Goal: Task Accomplishment & Management: Manage account settings

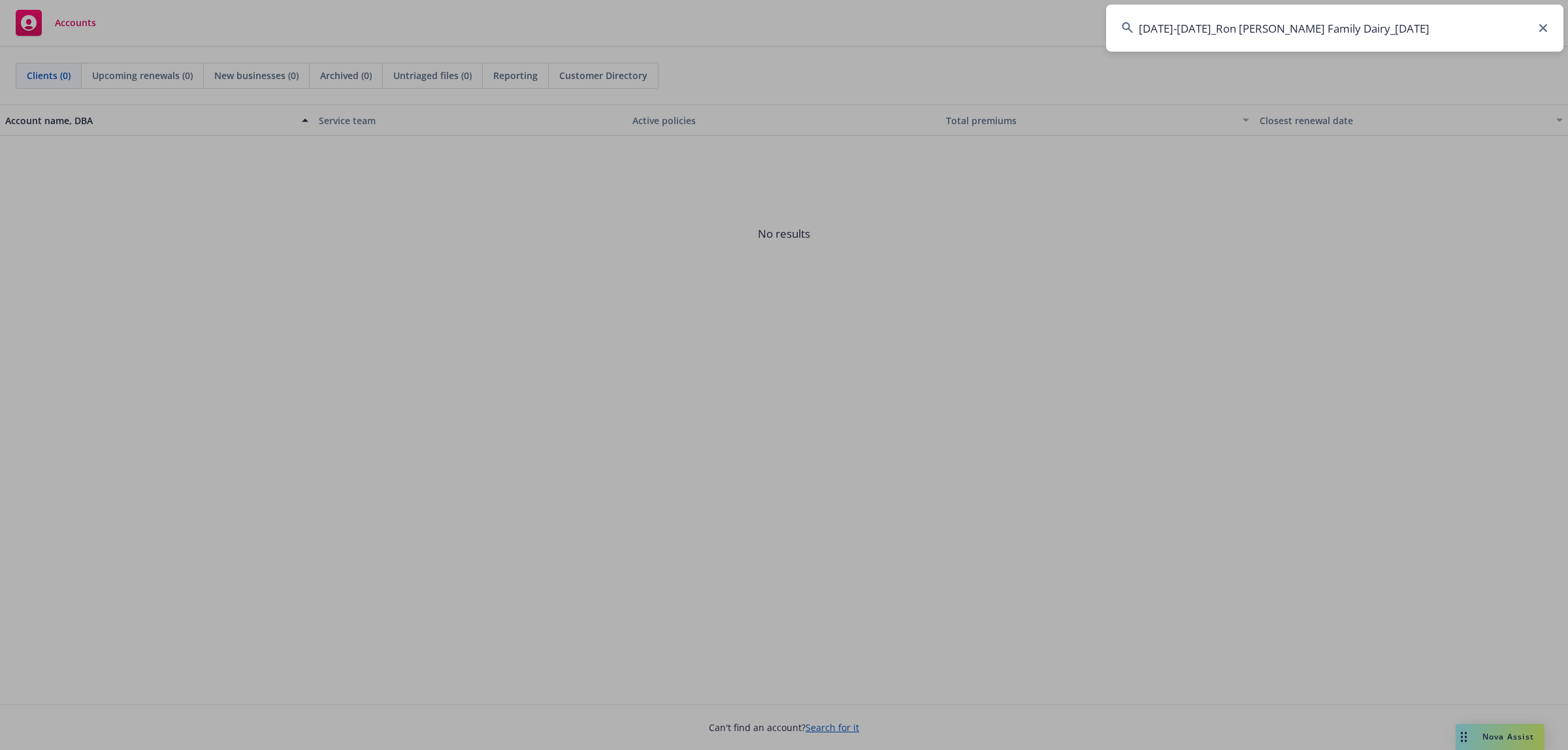
click at [1438, 20] on input "2015-2024_Ron Verhoeven Family Dairy_10-3-2024" at bounding box center [1335, 28] width 457 height 47
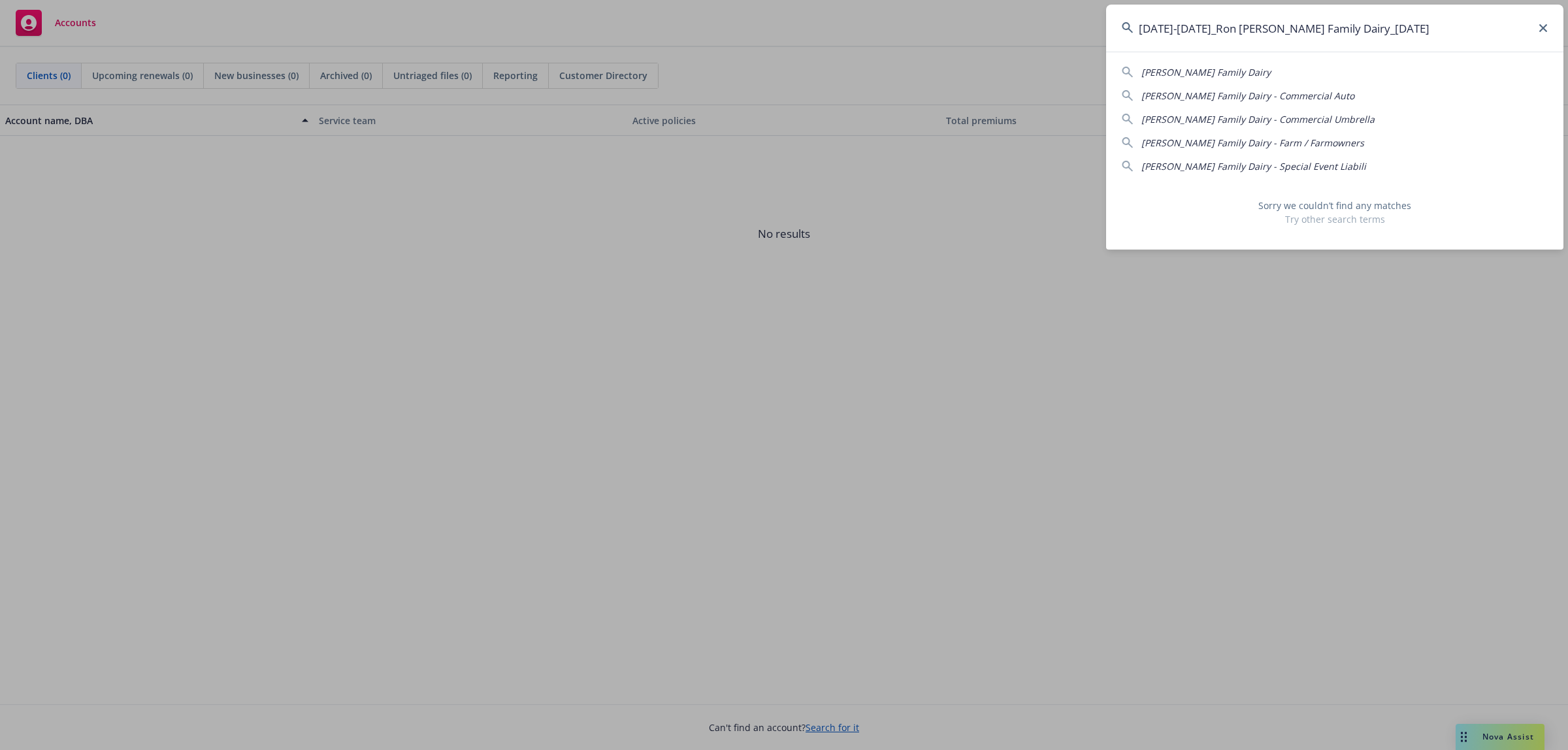
drag, startPoint x: 1414, startPoint y: 23, endPoint x: 1347, endPoint y: 27, distance: 67.1
click at [1347, 27] on input "2015-2024_Ron Verhoeven Family Dairy_10-3-2024" at bounding box center [1335, 28] width 457 height 47
drag, startPoint x: 1200, startPoint y: 25, endPoint x: 1118, endPoint y: 29, distance: 82.1
click at [1118, 29] on input "2015-2024_Ron Verhoeven Family Dairy" at bounding box center [1335, 28] width 457 height 47
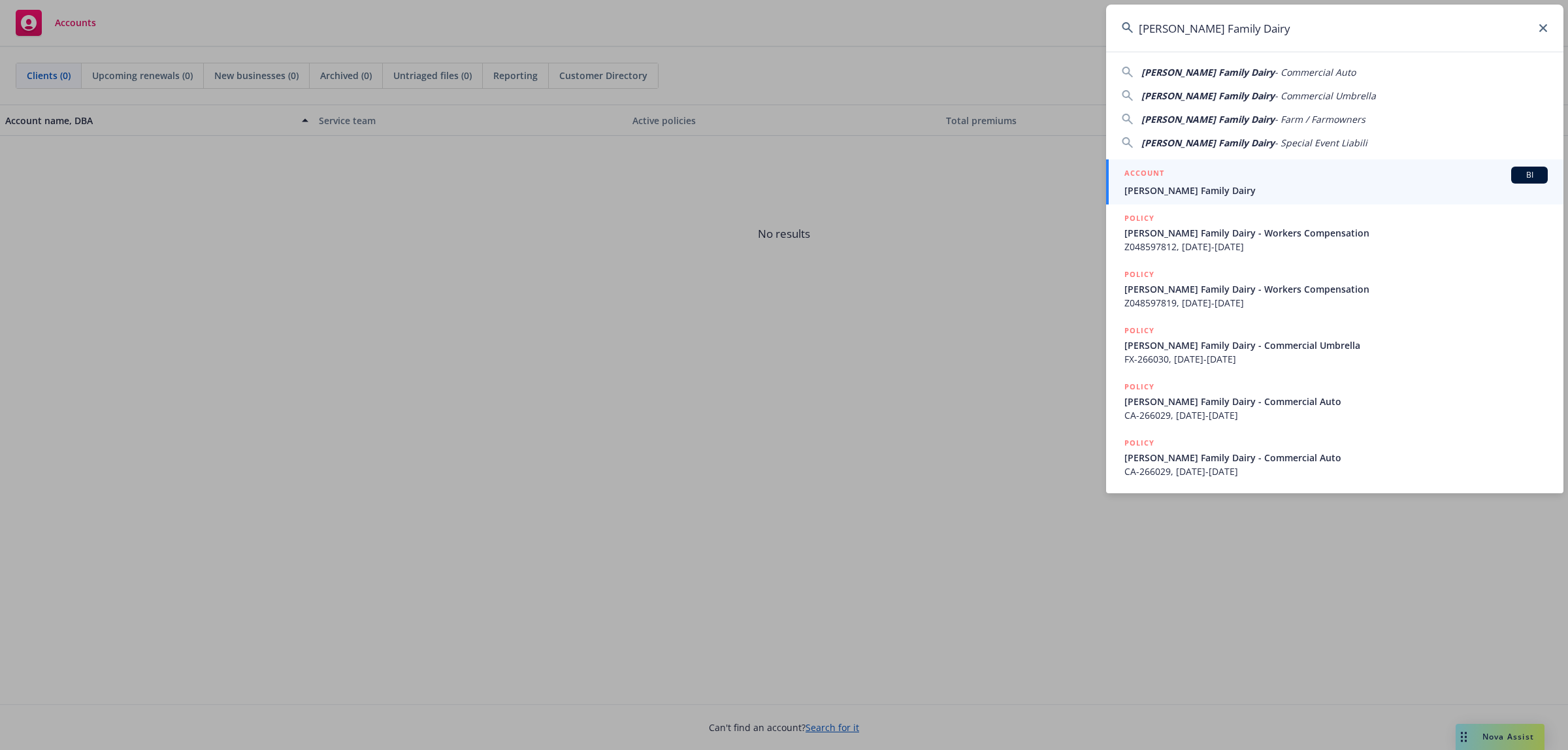
type input "Ron Verhoeven Family Dairy"
click at [1222, 191] on span "Ron Verhoeven Family Dairy" at bounding box center [1336, 191] width 423 height 14
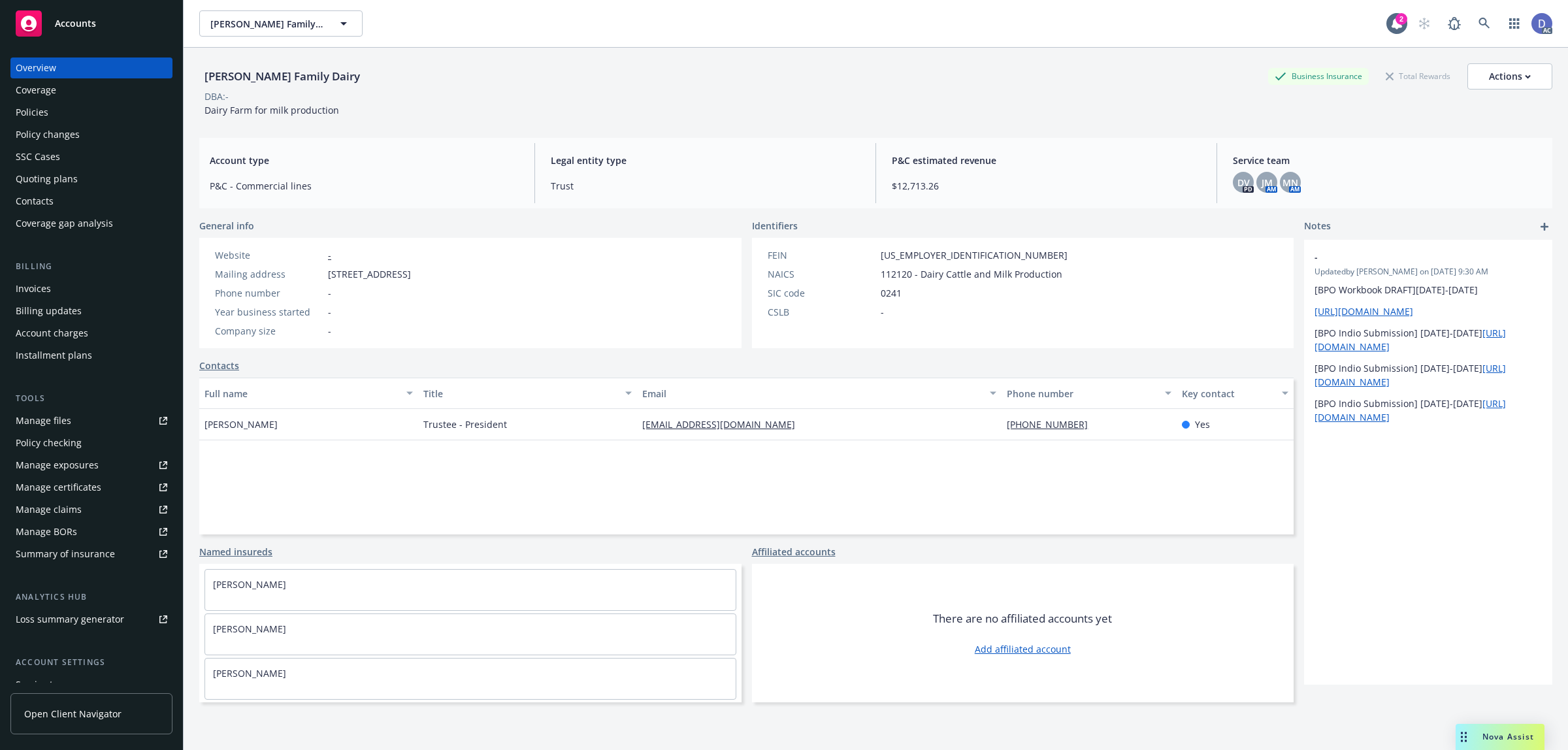
click at [83, 511] on link "Manage claims" at bounding box center [91, 510] width 162 height 21
click at [77, 412] on link "Manage files" at bounding box center [91, 421] width 162 height 21
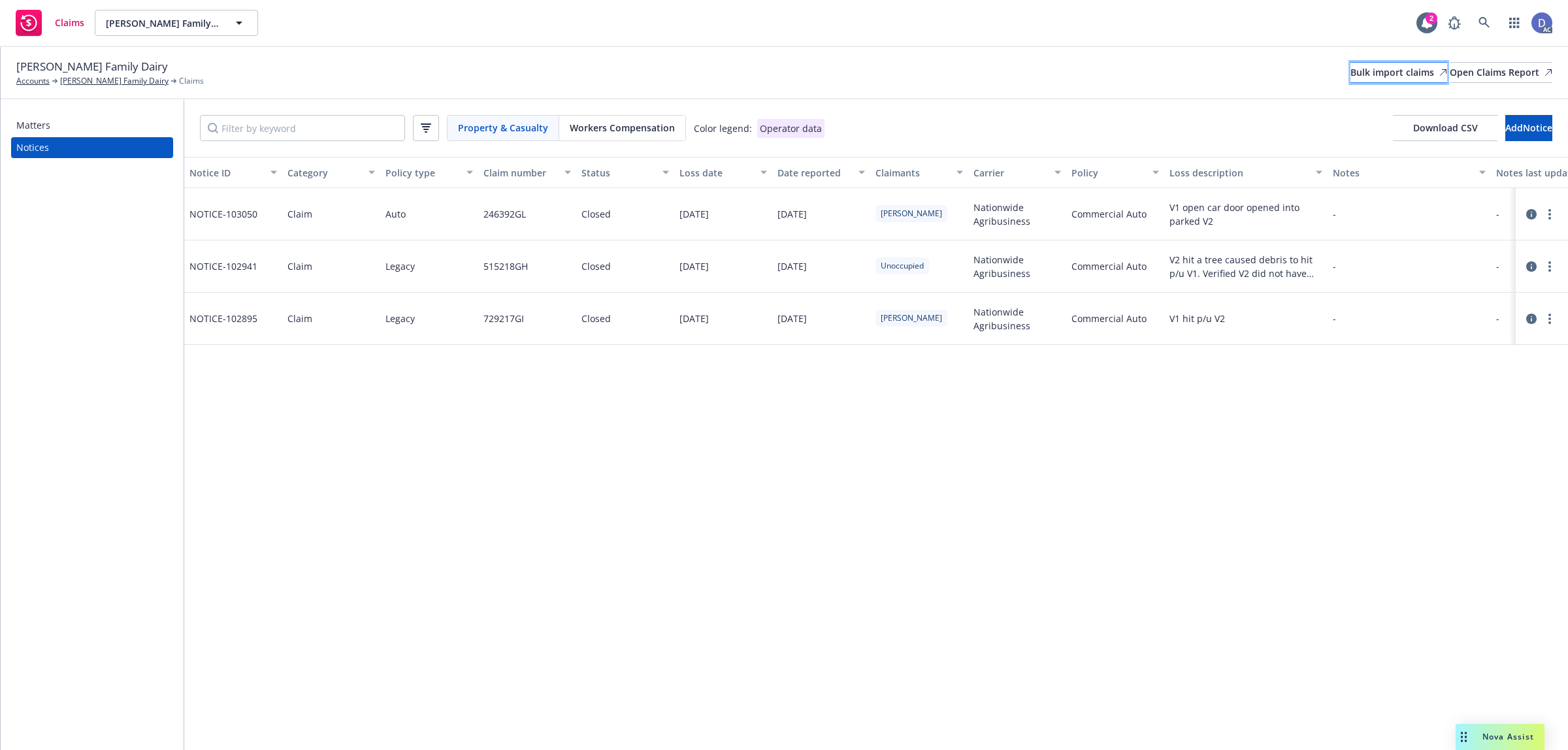
click at [1364, 76] on div "Bulk import claims" at bounding box center [1399, 72] width 96 height 20
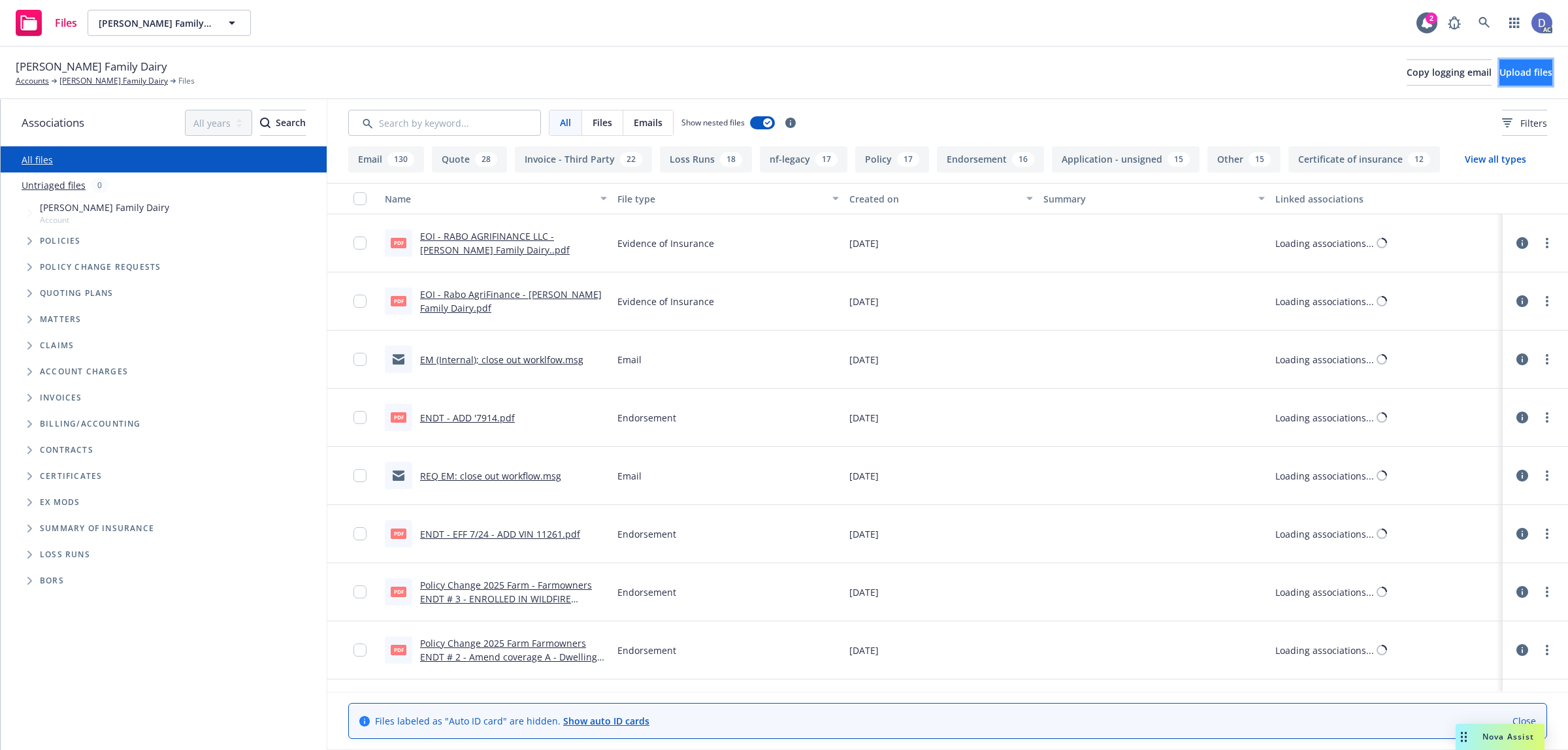
click at [1499, 77] on span "Upload files" at bounding box center [1526, 72] width 53 height 12
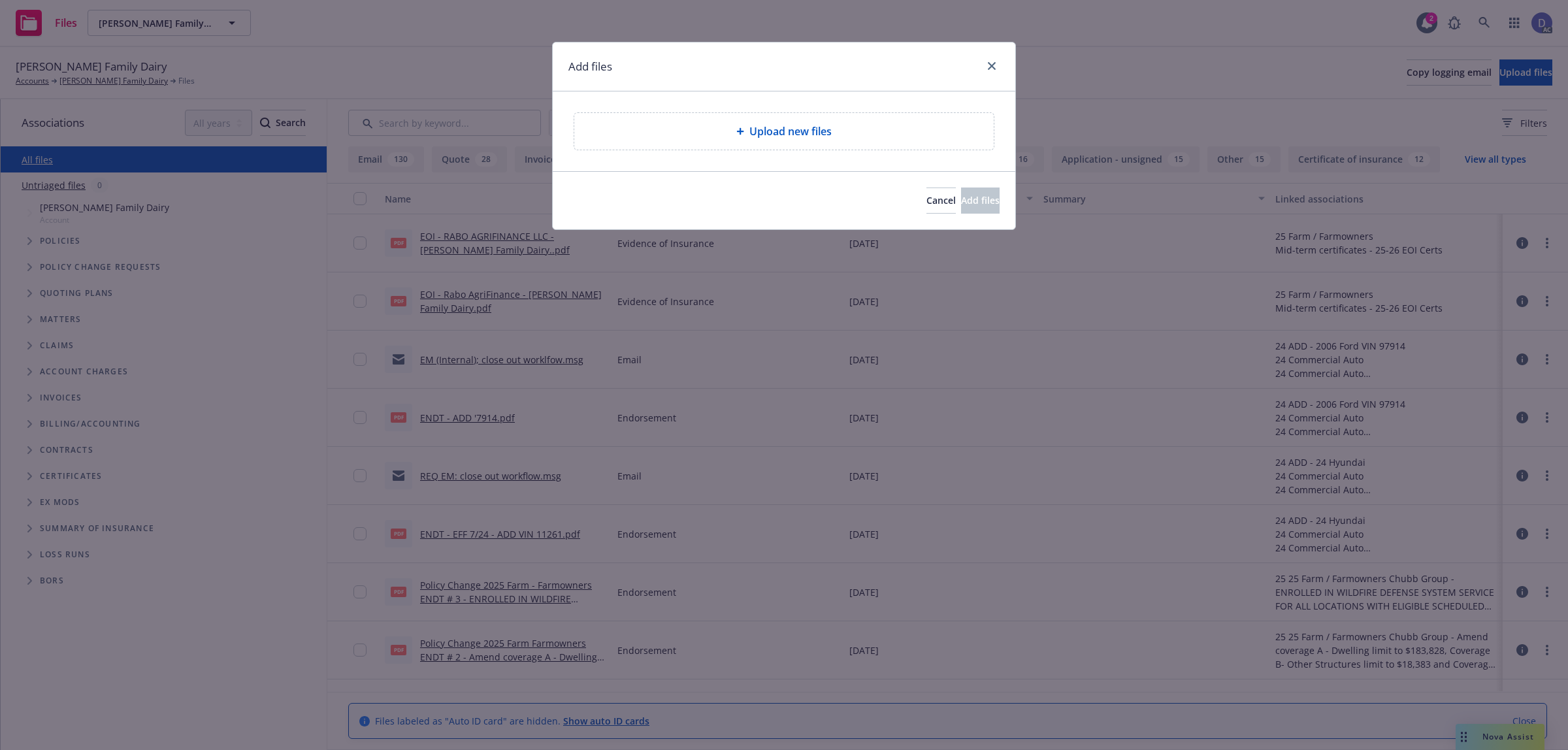
click at [833, 130] on div "Upload new files" at bounding box center [783, 131] width 398 height 16
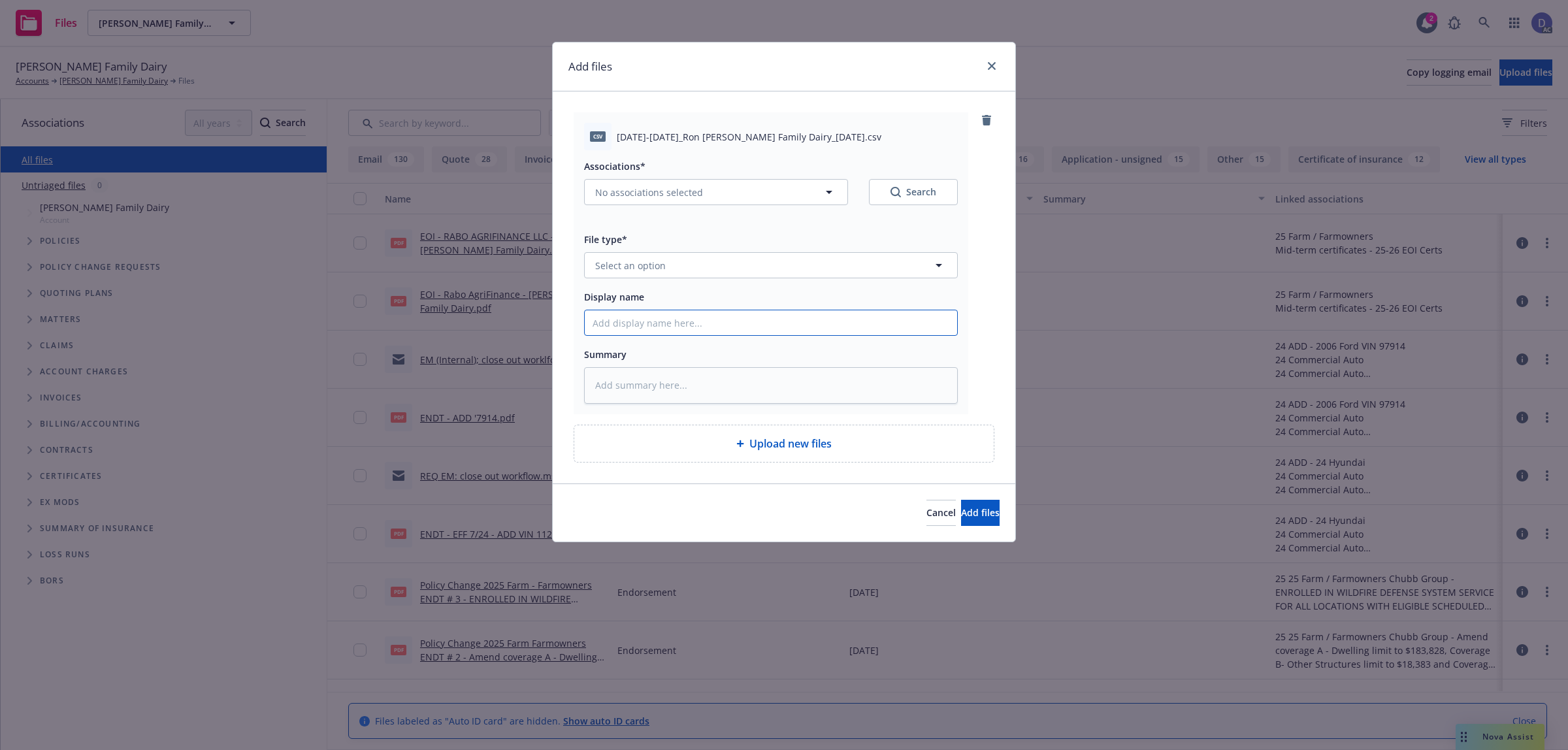
click at [892, 330] on input "Display name" at bounding box center [770, 322] width 373 height 25
paste input "2015-2024_Ron Verhoeven Family Dairy_10-3-2024"
type input "2015-2024_Ron Verhoeven Family Dairy_10-3-2024"
type textarea "x"
type input "2015-2024_Ron Verhoeven Family Dairy_10-3-2024"
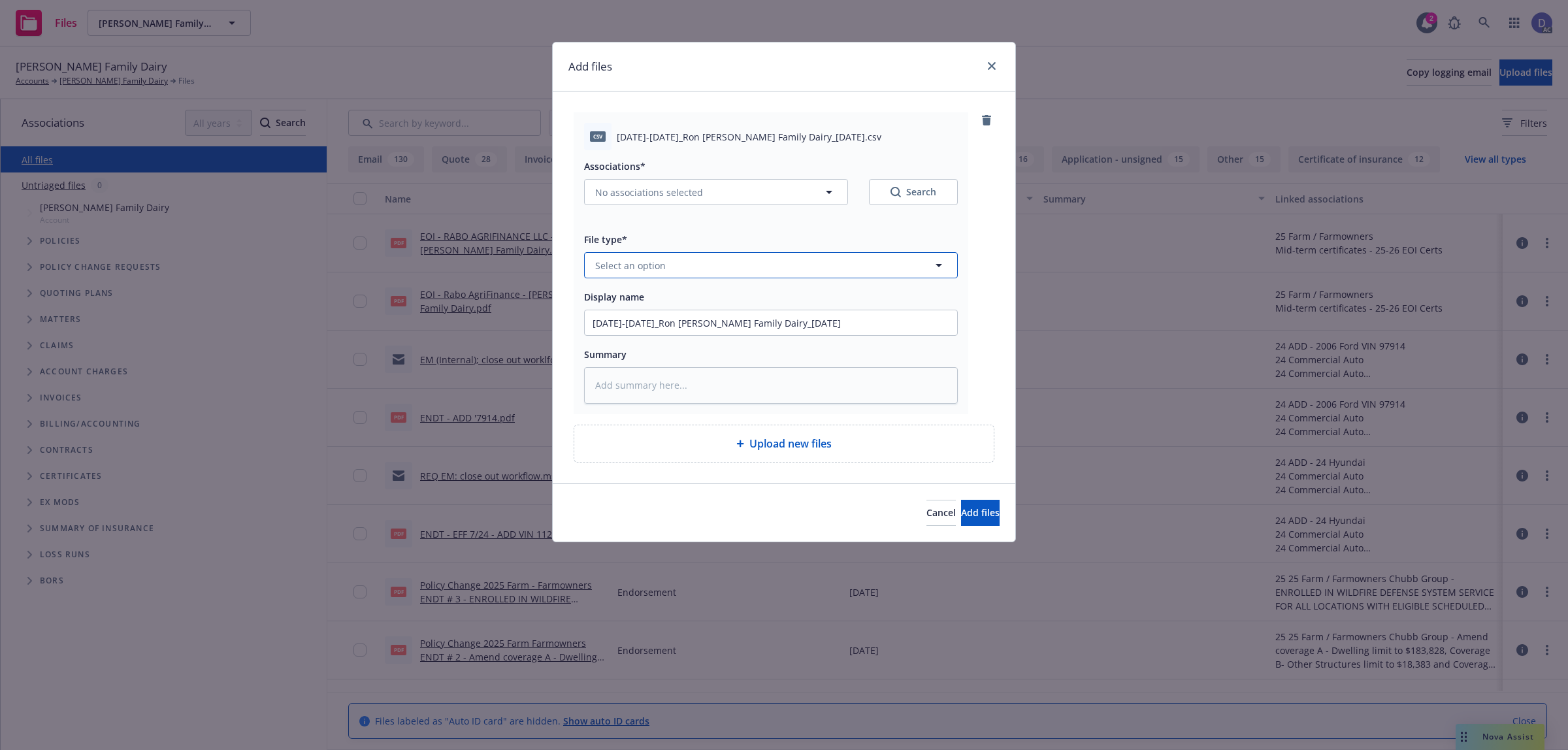
click at [893, 268] on button "Select an option" at bounding box center [771, 265] width 374 height 26
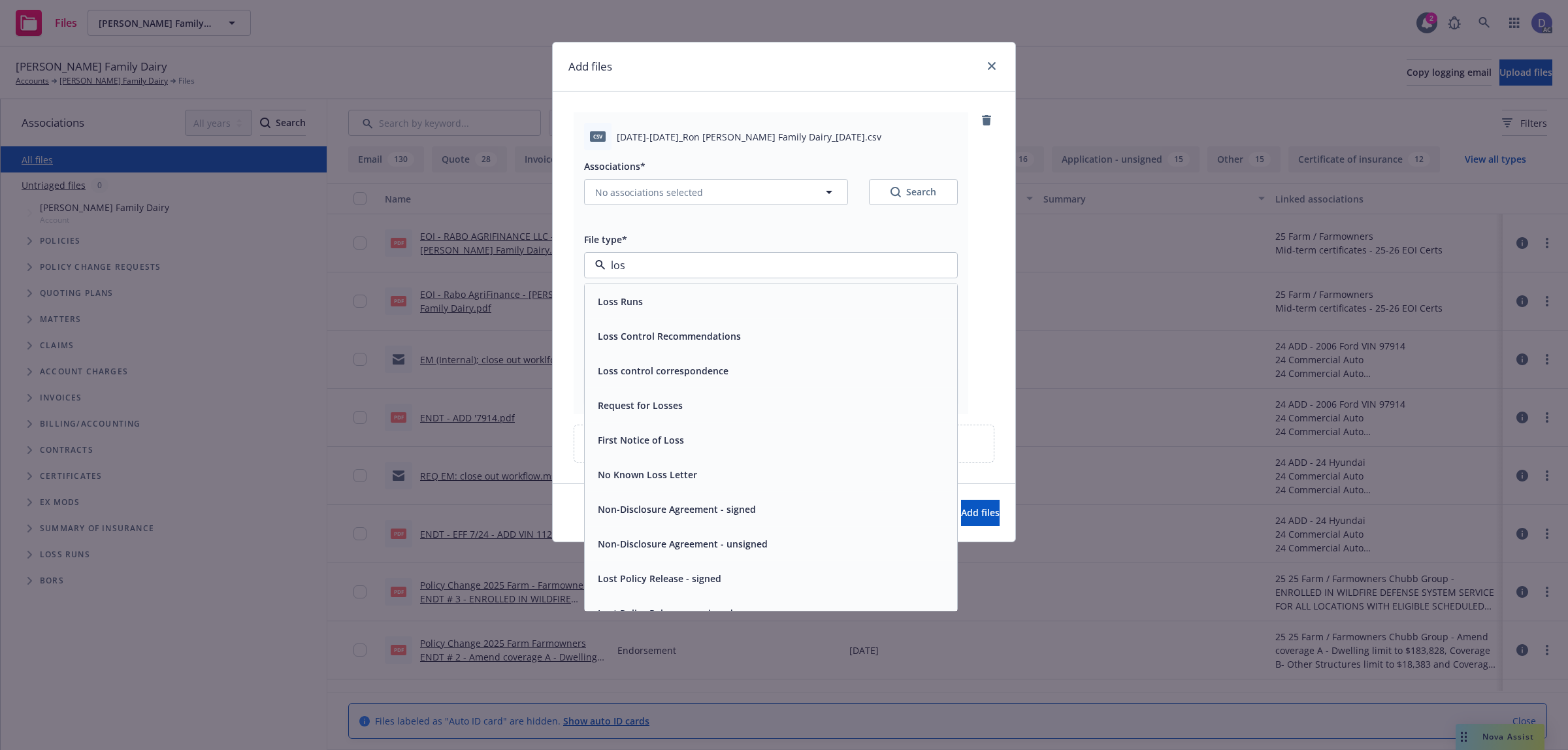
type input "loss"
click at [846, 288] on div "Loss Runs" at bounding box center [770, 301] width 373 height 35
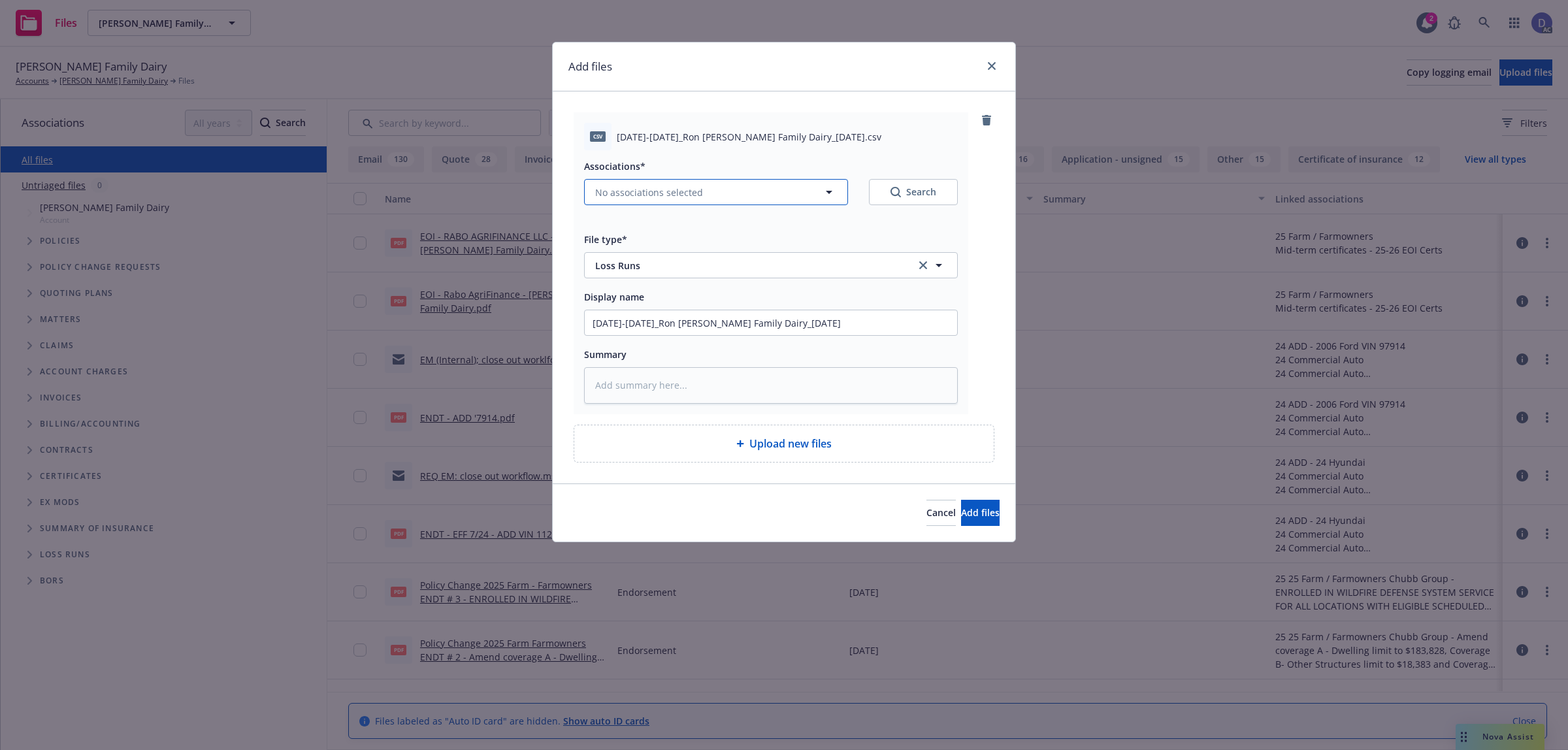
click at [648, 194] on span "No associations selected" at bounding box center [648, 192] width 108 height 14
type textarea "x"
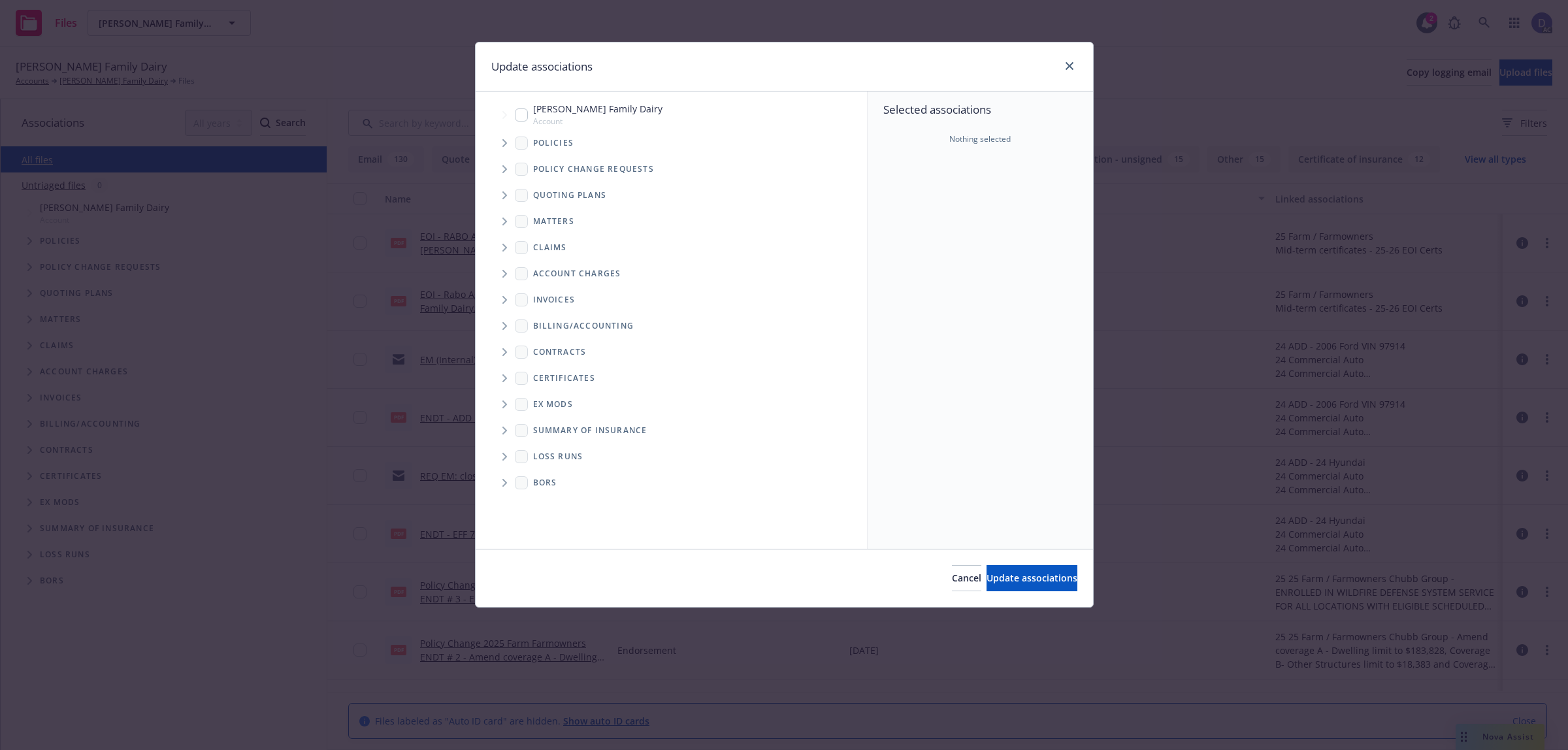
click at [504, 139] on icon "Tree Example" at bounding box center [505, 143] width 5 height 8
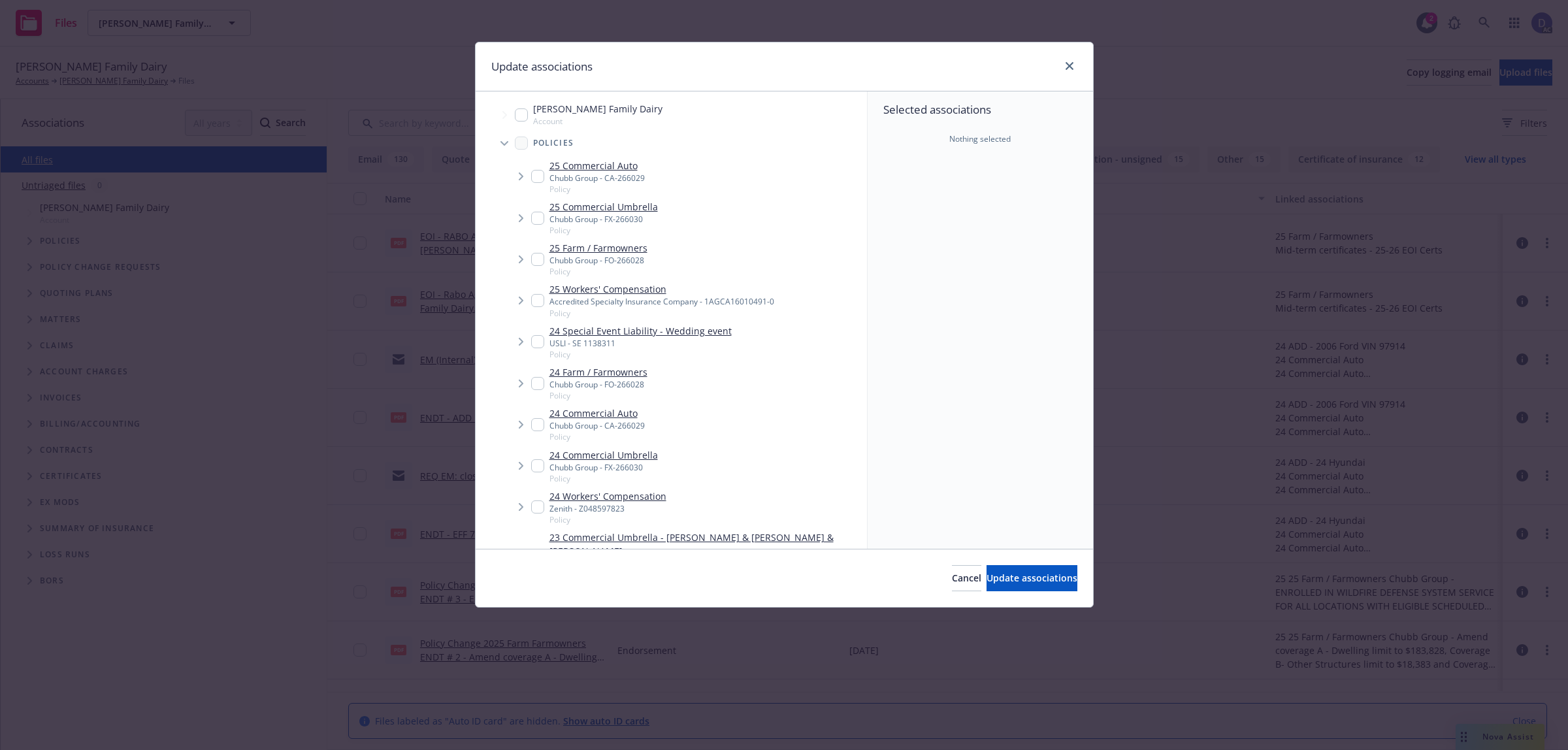
click at [938, 204] on div "Selected associations Nothing selected" at bounding box center [980, 319] width 225 height 457
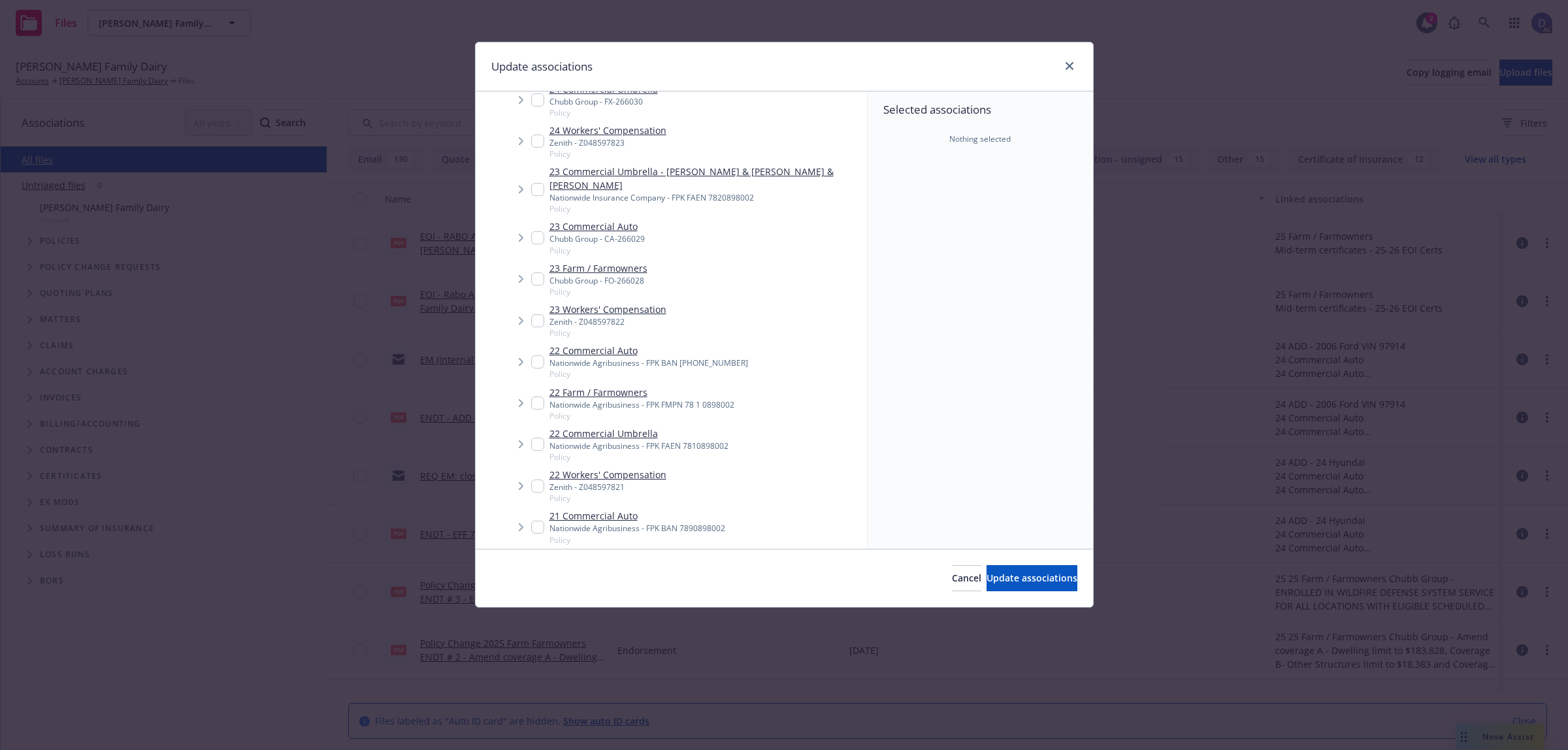
click at [588, 315] on link "23 Workers' Compensation" at bounding box center [608, 309] width 117 height 14
checkbox input "true"
click at [990, 566] on button "Update associations" at bounding box center [1032, 578] width 91 height 26
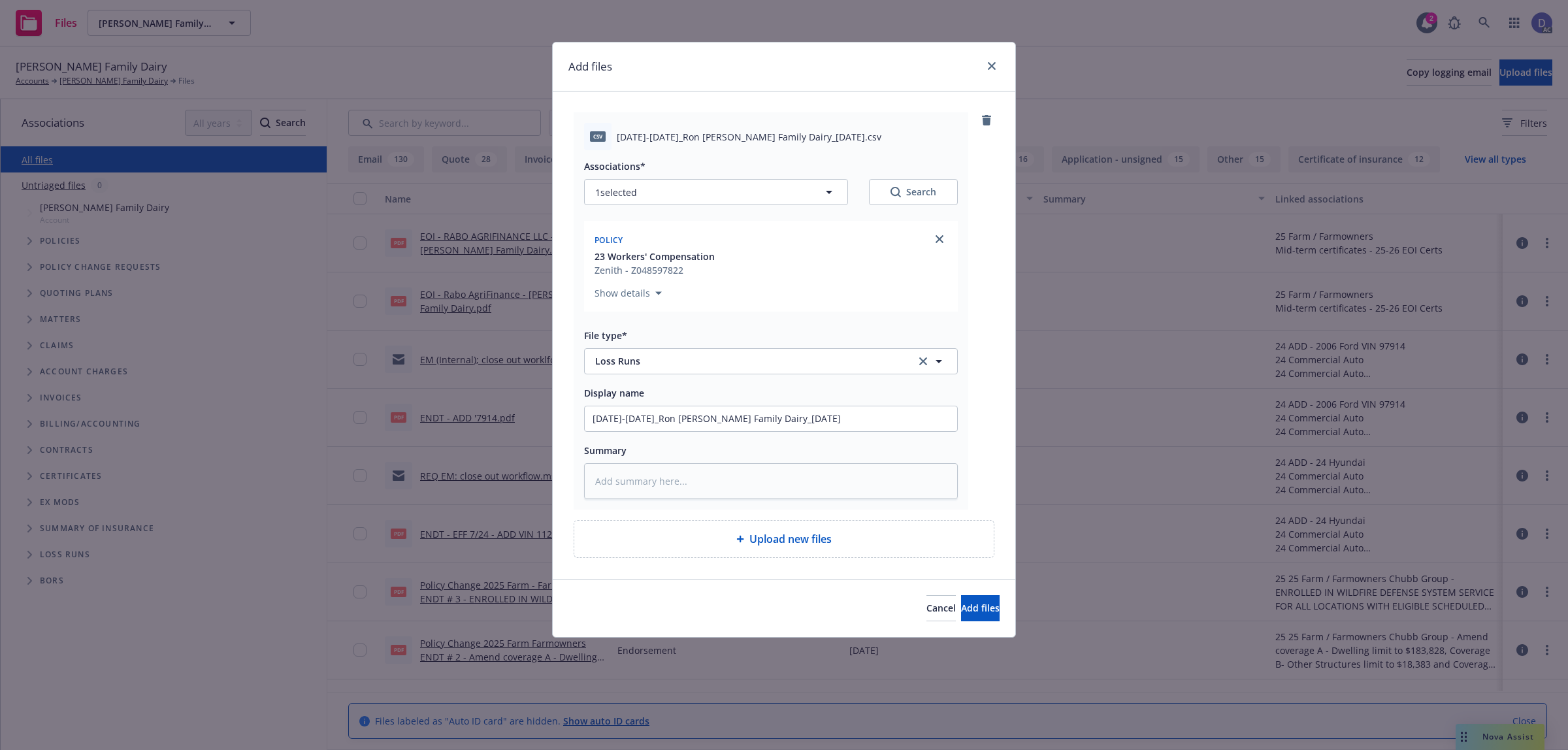
click at [969, 595] on div "Cancel Add files" at bounding box center [784, 608] width 462 height 58
drag, startPoint x: 965, startPoint y: 596, endPoint x: 956, endPoint y: 487, distance: 109.4
click at [965, 596] on button "Add files" at bounding box center [980, 608] width 38 height 26
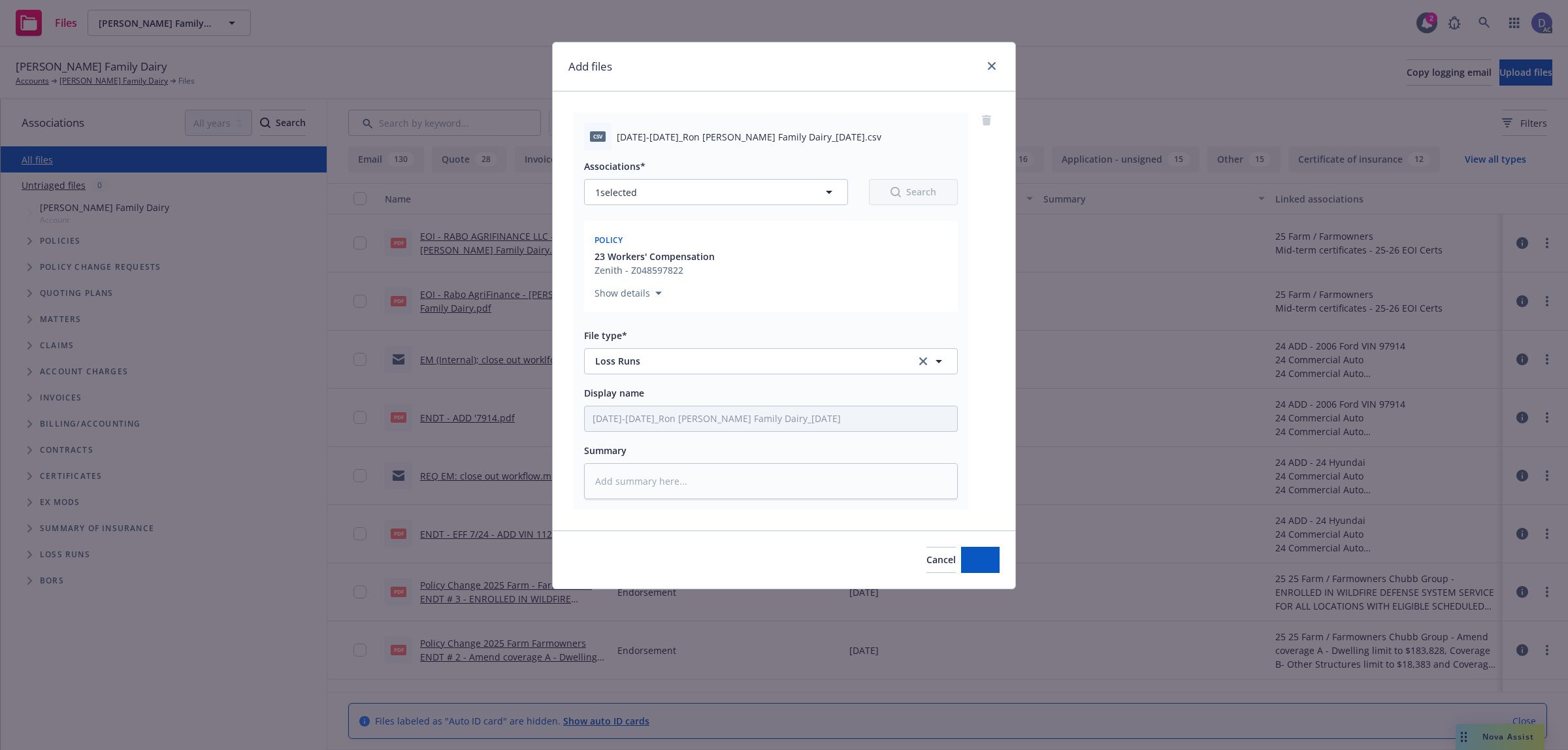
type textarea "x"
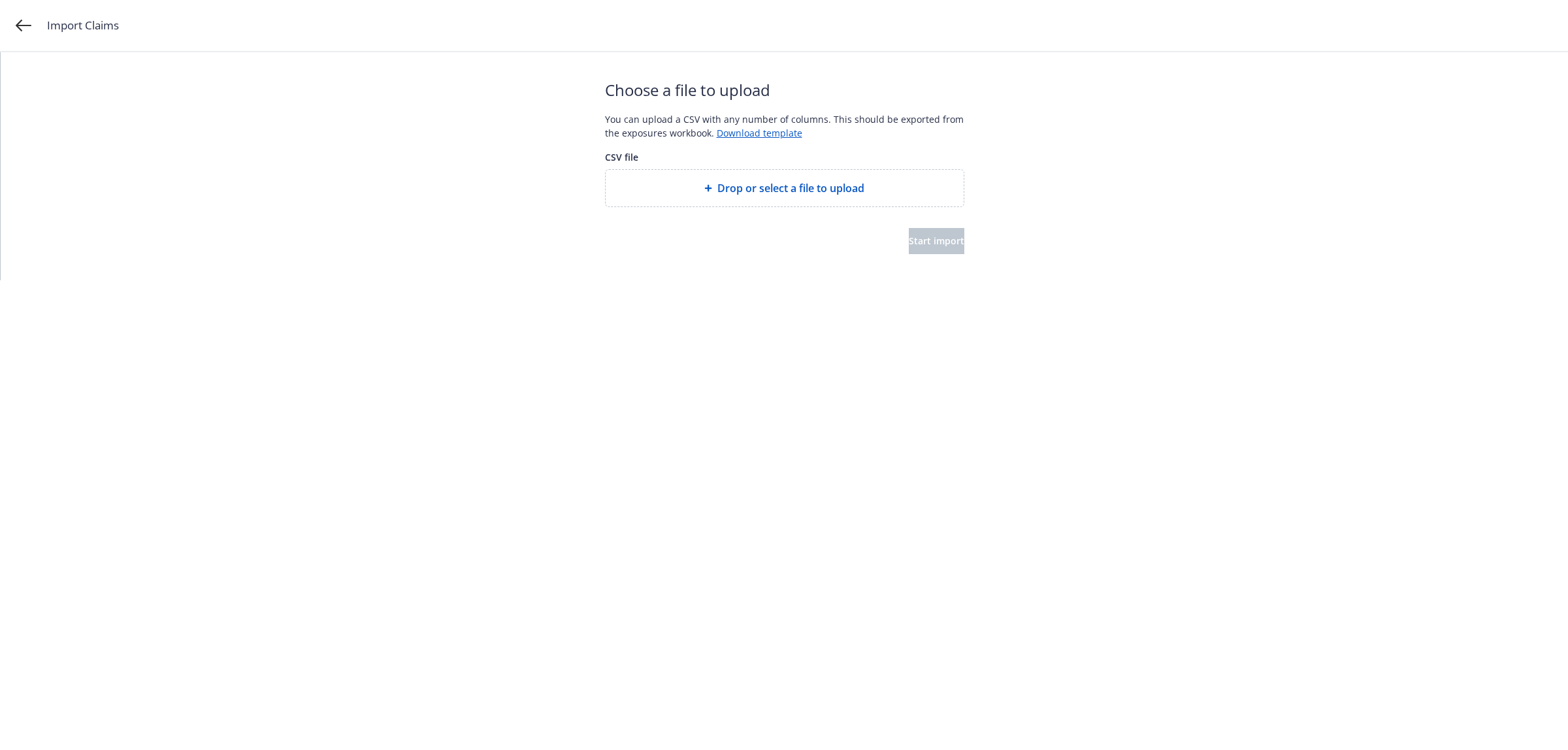
click at [747, 178] on div "Drop or select a file to upload" at bounding box center [784, 188] width 358 height 37
click at [917, 245] on span "Start import" at bounding box center [937, 240] width 56 height 12
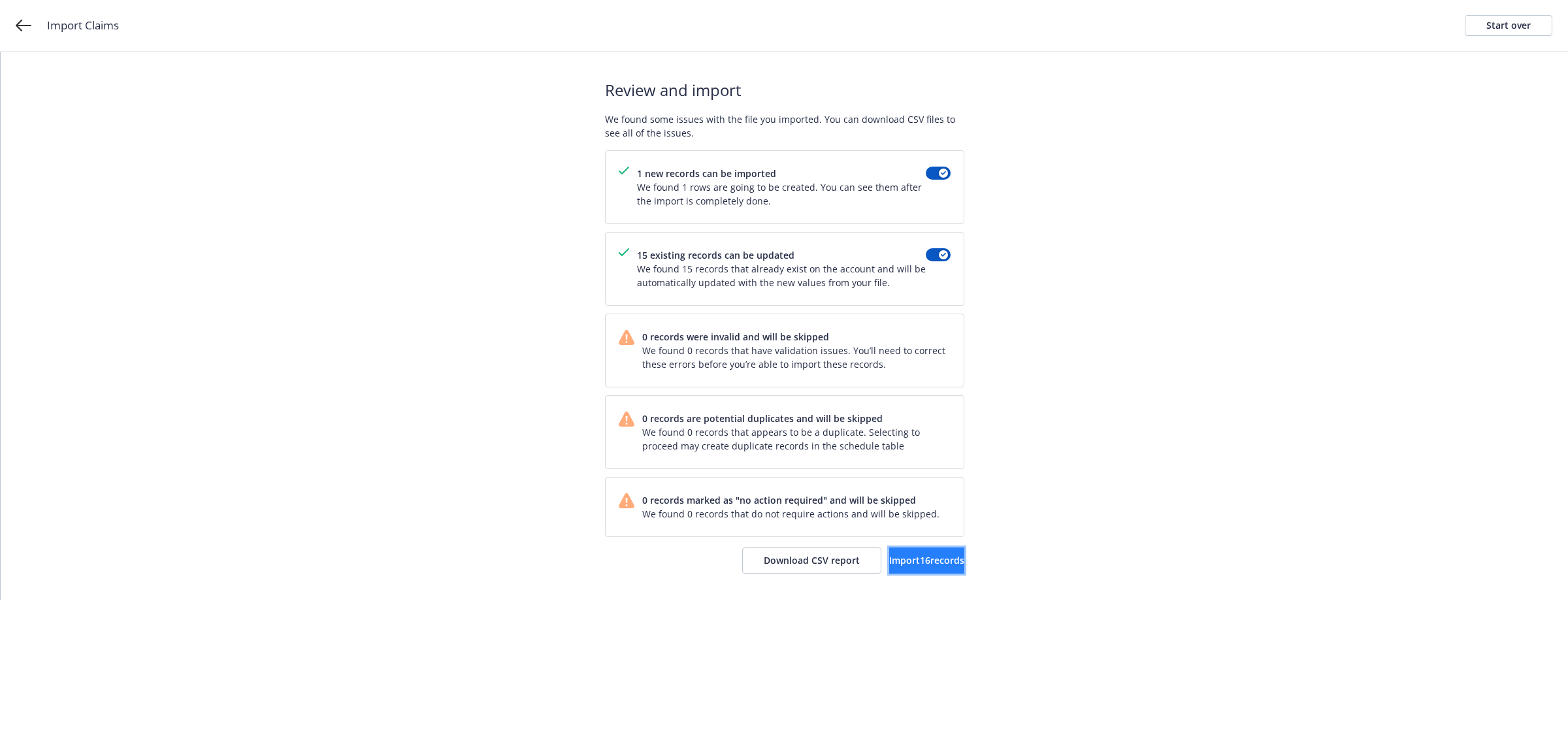
click at [890, 566] on span "Import 16 records" at bounding box center [927, 560] width 75 height 12
click at [901, 556] on span "View accounts" at bounding box center [911, 560] width 64 height 12
